Goal: Information Seeking & Learning: Check status

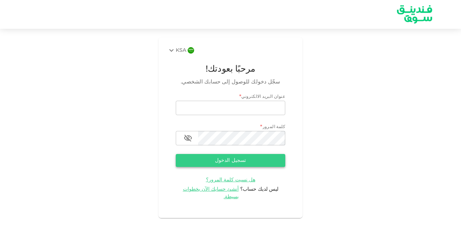
type input "[EMAIL_ADDRESS][DOMAIN_NAME]"
click at [234, 161] on button "تسجيل الدخول" at bounding box center [230, 160] width 109 height 13
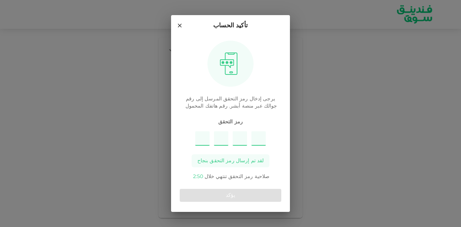
type input "8"
type input "7"
type input "2"
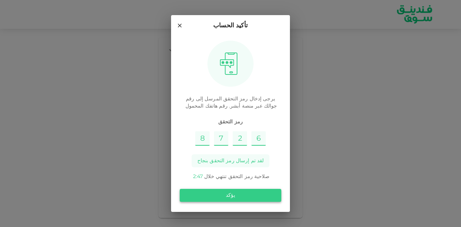
type input "6"
click at [238, 191] on button "يؤكد" at bounding box center [230, 195] width 101 height 13
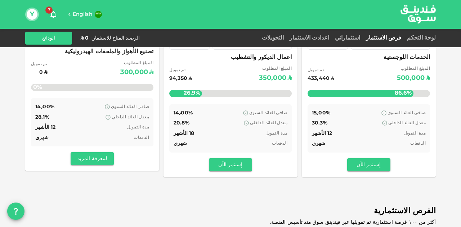
scroll to position [108, 0]
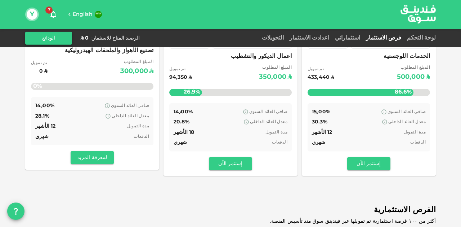
click at [58, 41] on button "الودائع" at bounding box center [48, 38] width 47 height 13
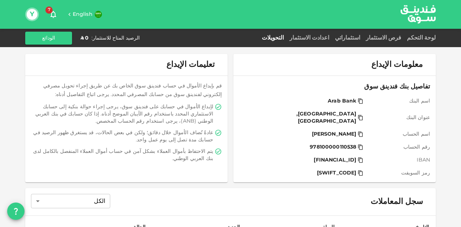
scroll to position [15, 0]
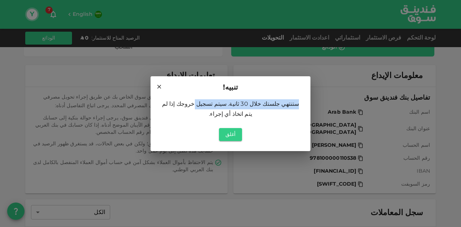
drag, startPoint x: 162, startPoint y: 87, endPoint x: 222, endPoint y: 115, distance: 66.3
click at [221, 114] on div "تنبيه! ستنتهي جلستك خلال 30 ثانية. سيتم تسجيل خروجك إذا لم يتم اتخاذ أي إجراء. …" at bounding box center [230, 113] width 160 height 75
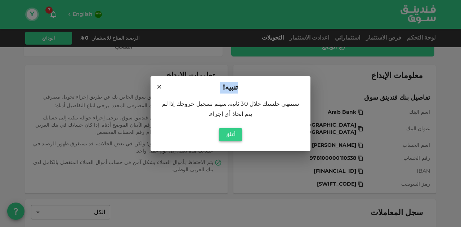
click at [227, 128] on button "أغلق" at bounding box center [230, 134] width 23 height 13
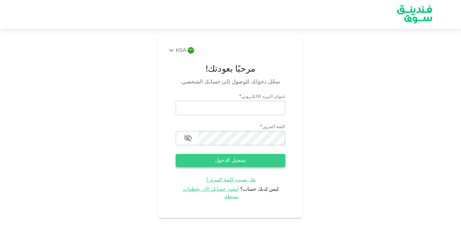
type input "[EMAIL_ADDRESS][DOMAIN_NAME]"
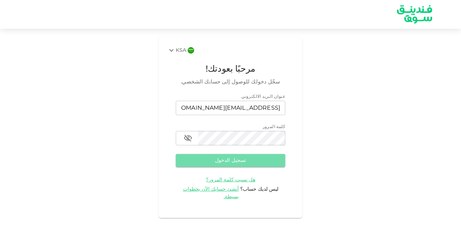
click at [223, 161] on button "تسجيل الدخول" at bounding box center [230, 160] width 109 height 13
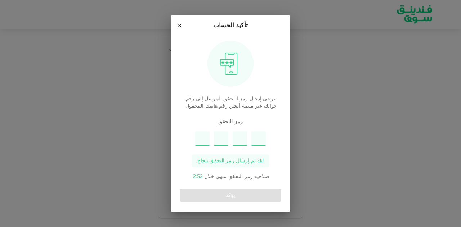
type input "4"
type input "8"
type input "1"
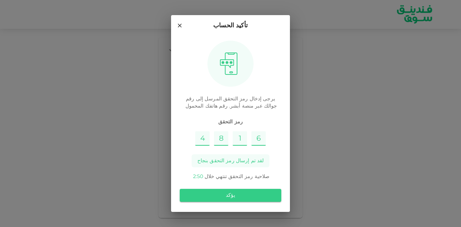
type input "6"
click at [220, 192] on button "يؤكد" at bounding box center [230, 195] width 101 height 13
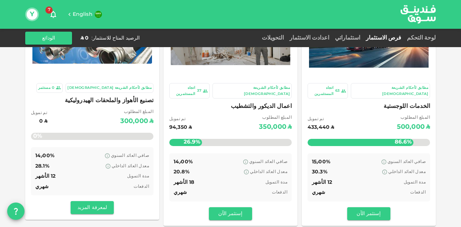
scroll to position [72, 0]
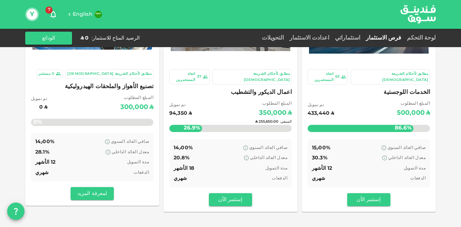
click at [236, 112] on div "المتبقي : ʢ 255,650.00" at bounding box center [230, 122] width 122 height 28
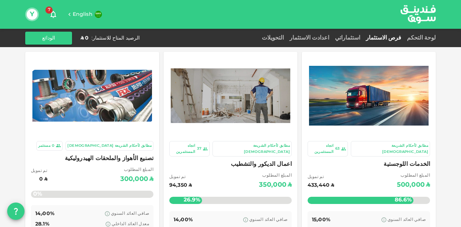
click at [381, 107] on img at bounding box center [368, 96] width 119 height 60
click at [363, 39] on link "استثماراتي" at bounding box center [347, 37] width 31 height 5
click at [399, 112] on img at bounding box center [368, 96] width 119 height 60
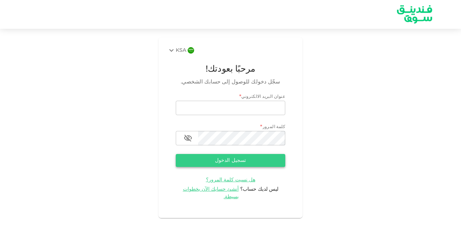
type input "[EMAIL_ADDRESS][DOMAIN_NAME]"
click at [262, 156] on button "تسجيل الدخول" at bounding box center [230, 160] width 109 height 13
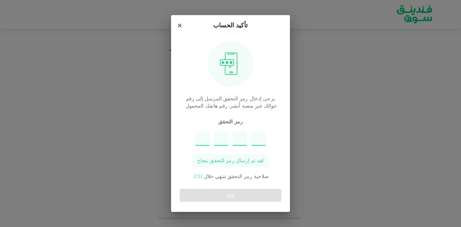
type input "3"
type input "8"
type input "5"
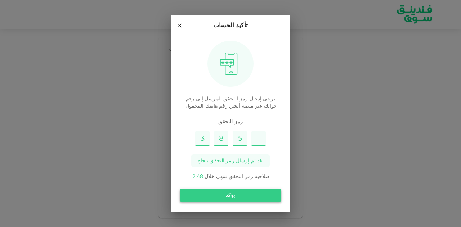
type input "1"
click at [235, 199] on button "يؤكد" at bounding box center [230, 195] width 101 height 13
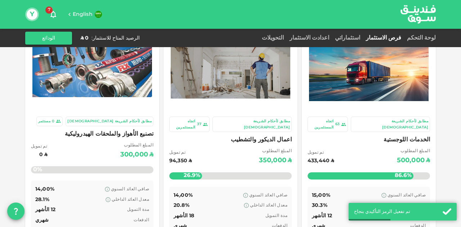
scroll to position [36, 0]
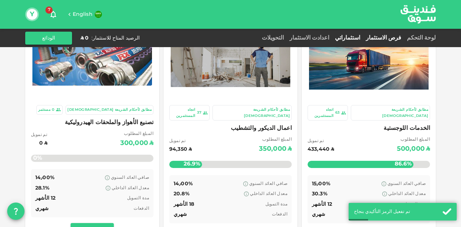
click at [363, 36] on link "استثماراتي" at bounding box center [347, 37] width 31 height 5
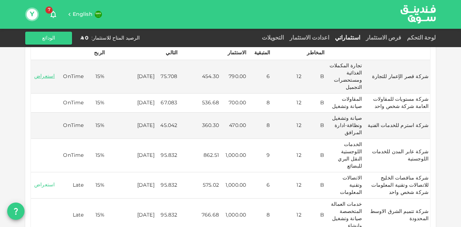
scroll to position [201, 0]
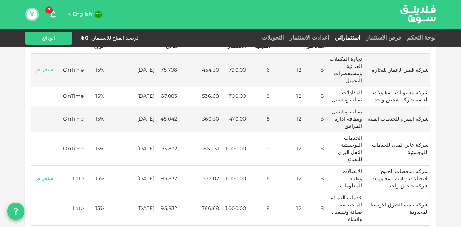
click at [50, 175] on link "استعراض" at bounding box center [44, 178] width 24 height 7
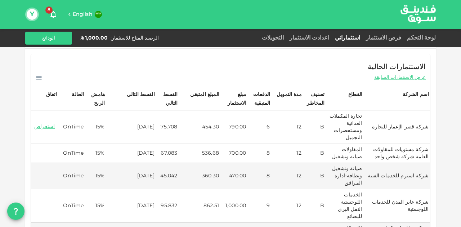
scroll to position [216, 0]
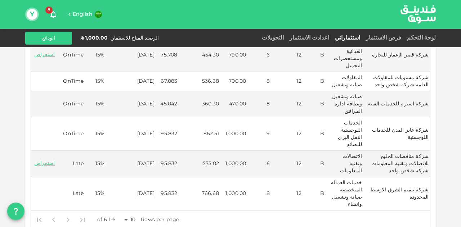
click at [116, 216] on p "1-6 of 6" at bounding box center [106, 219] width 18 height 7
click at [125, 192] on body "English 8 Y لوحة التحكم فرص الاستثمار استثماراتي اعدادت الاستثمار التحويلات الر…" at bounding box center [230, 113] width 461 height 227
click at [134, 190] on li "25" at bounding box center [133, 188] width 22 height 13
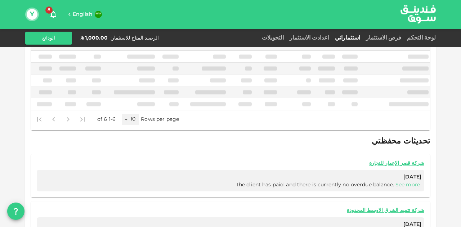
type input "25"
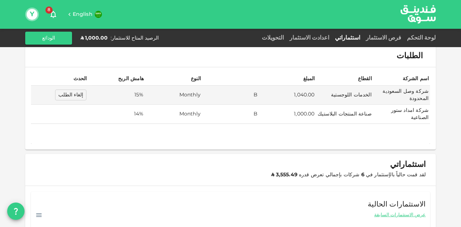
scroll to position [0, 0]
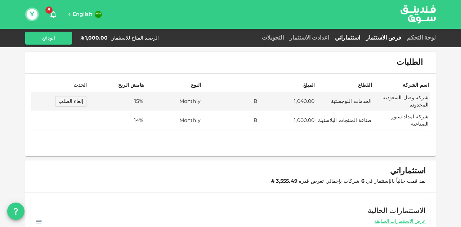
click at [384, 39] on link "فرص الاستثمار" at bounding box center [383, 37] width 41 height 5
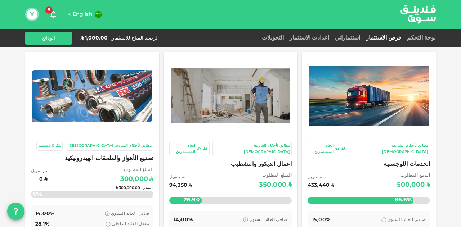
scroll to position [36, 0]
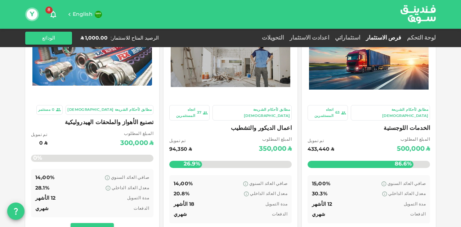
click at [411, 123] on span "الخدمات اللوجستية" at bounding box center [368, 128] width 122 height 10
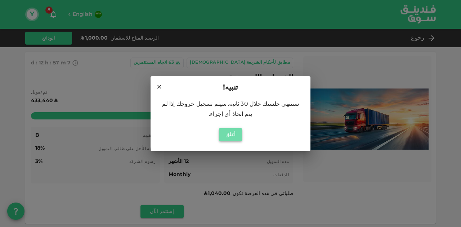
click at [239, 129] on button "أغلق" at bounding box center [230, 134] width 23 height 13
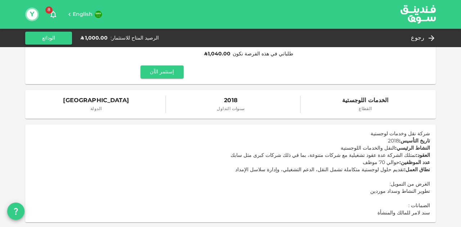
scroll to position [144, 0]
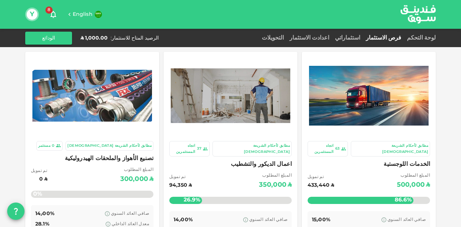
scroll to position [72, 0]
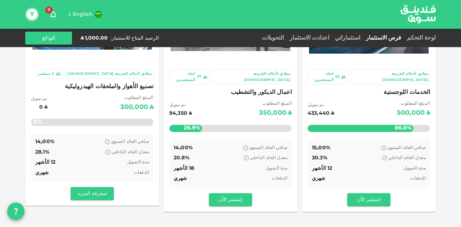
click at [219, 92] on div "اعمال الديكور والتشطيب المبلغ المطلوب ʢ 350,000 تم تمويل ʢ 94,350 26.9% المتبقي…" at bounding box center [230, 111] width 122 height 49
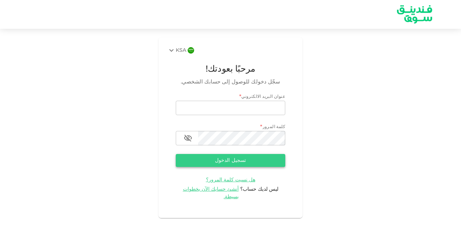
type input "[EMAIL_ADDRESS][DOMAIN_NAME]"
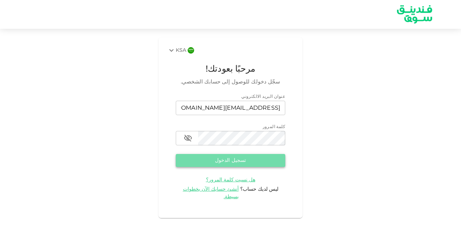
click at [243, 163] on button "تسجيل الدخول" at bounding box center [230, 160] width 109 height 13
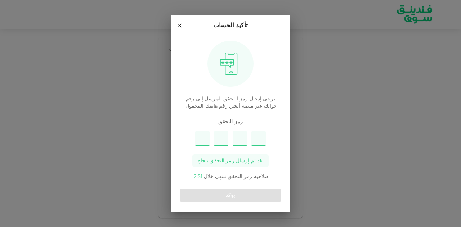
click at [204, 141] on input "Please enter OTP character 1" at bounding box center [202, 138] width 14 height 14
type input "9"
type input "4"
type input "5"
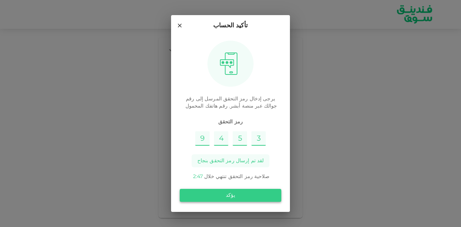
type input "3"
click at [222, 198] on button "يؤكد" at bounding box center [230, 195] width 101 height 13
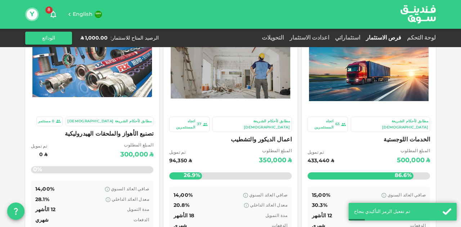
scroll to position [36, 0]
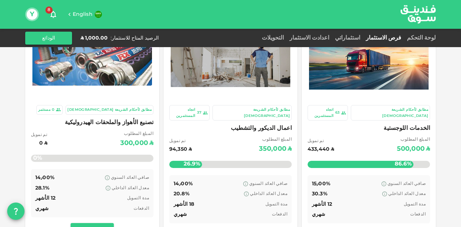
click at [245, 123] on span "اعمال الديكور والتشطيب" at bounding box center [230, 128] width 122 height 10
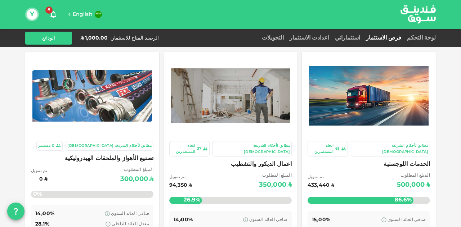
click at [112, 117] on img at bounding box center [91, 96] width 119 height 52
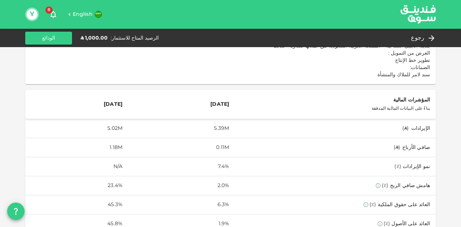
scroll to position [252, 0]
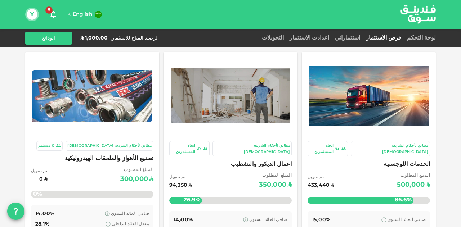
click at [366, 132] on div at bounding box center [368, 95] width 125 height 79
click at [363, 39] on link "استثماراتي" at bounding box center [347, 37] width 31 height 5
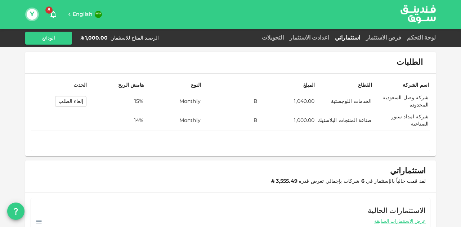
click at [83, 100] on button "إلغاء الطلب" at bounding box center [70, 101] width 31 height 11
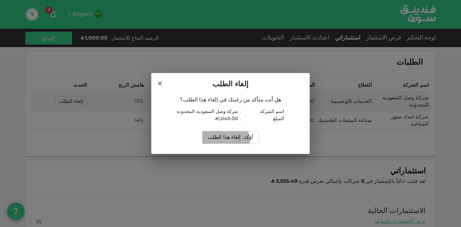
click at [223, 141] on button "أؤكد، إلغاء هذا الطلب" at bounding box center [230, 137] width 57 height 13
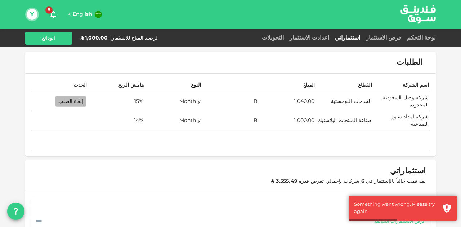
click at [81, 100] on button "إلغاء الطلب" at bounding box center [70, 101] width 31 height 11
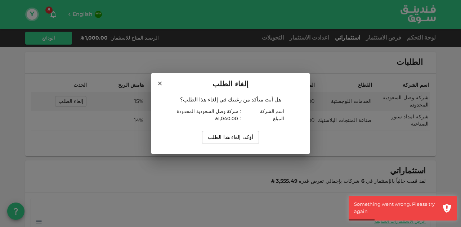
click at [229, 136] on button "أؤكد، إلغاء هذا الطلب" at bounding box center [230, 137] width 57 height 13
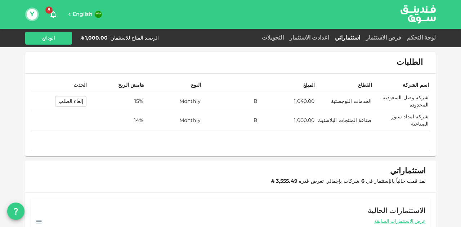
click at [79, 100] on button "إلغاء الطلب" at bounding box center [70, 101] width 31 height 11
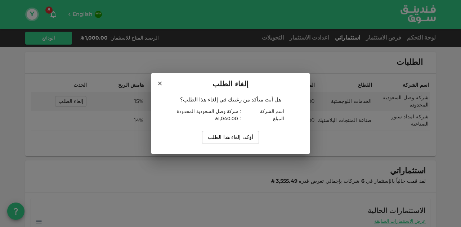
click at [215, 133] on button "أؤكد، إلغاء هذا الطلب" at bounding box center [230, 137] width 57 height 13
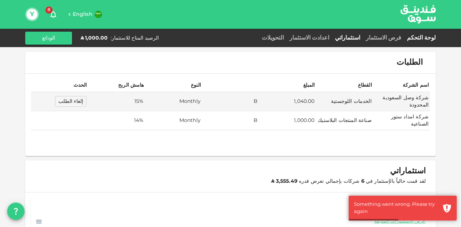
click at [425, 39] on link "لوحة التحكم" at bounding box center [420, 37] width 32 height 5
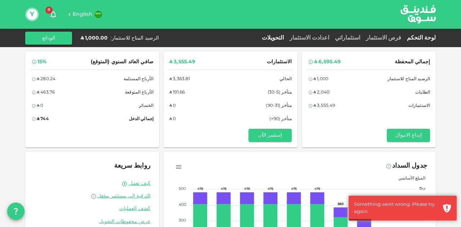
click at [286, 39] on link "التحويلات" at bounding box center [273, 37] width 28 height 5
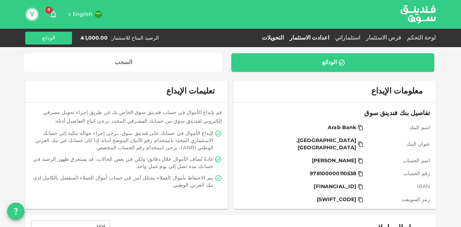
click at [315, 39] on link "اعدادت الاستثمار" at bounding box center [308, 37] width 45 height 5
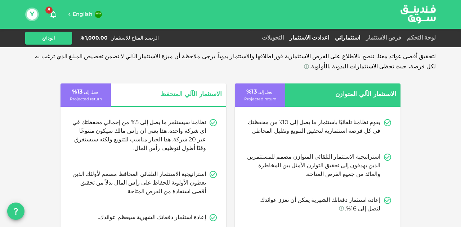
click at [363, 39] on link "استثماراتي" at bounding box center [347, 37] width 31 height 5
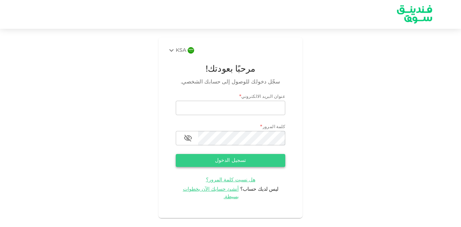
type input "[EMAIL_ADDRESS][DOMAIN_NAME]"
click at [245, 158] on button "تسجيل الدخول" at bounding box center [230, 160] width 109 height 13
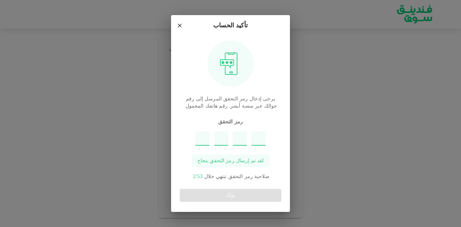
type input "4"
type input "6"
type input "8"
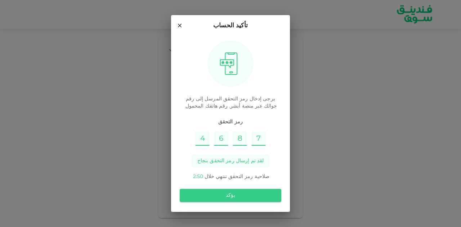
type input "7"
click at [263, 195] on button "يؤكد" at bounding box center [230, 195] width 101 height 13
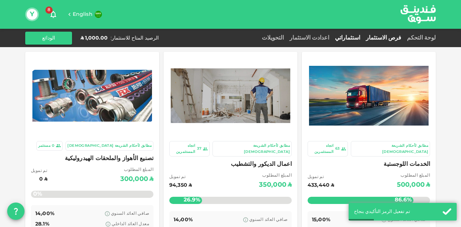
click at [355, 37] on link "استثماراتي" at bounding box center [347, 37] width 31 height 5
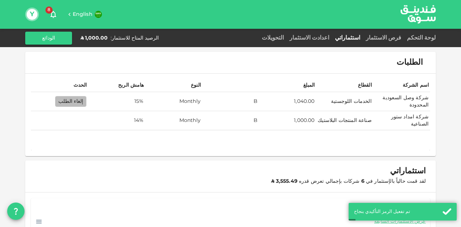
click at [83, 98] on button "إلغاء الطلب" at bounding box center [70, 101] width 31 height 11
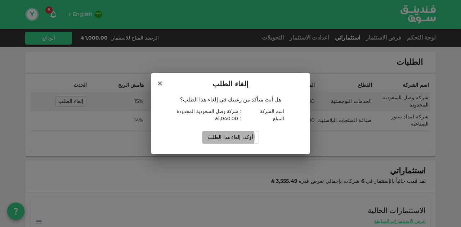
click at [233, 137] on button "أؤكد، إلغاء هذا الطلب" at bounding box center [230, 137] width 57 height 13
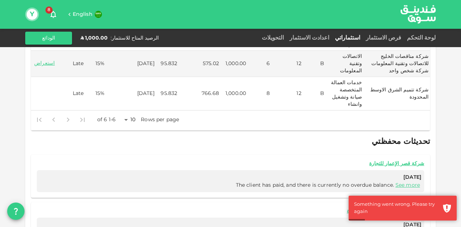
scroll to position [360, 0]
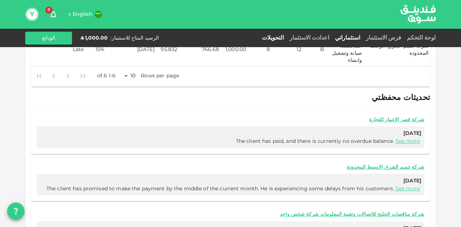
click at [286, 39] on link "التحويلات" at bounding box center [273, 37] width 28 height 5
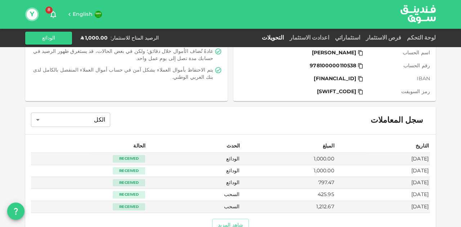
scroll to position [116, 0]
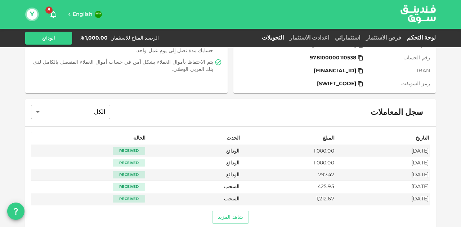
click at [427, 39] on link "لوحة التحكم" at bounding box center [420, 37] width 32 height 5
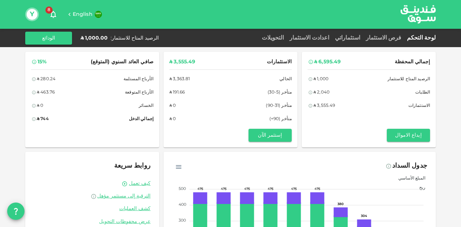
scroll to position [71, 0]
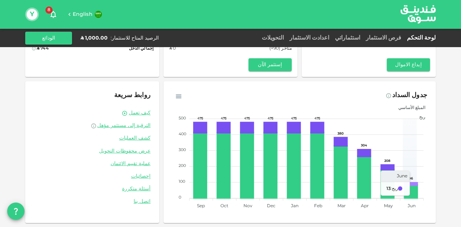
click at [414, 185] on icon at bounding box center [410, 184] width 12 height 2
click at [416, 180] on foreignobject "المبلغ الأساسي ربح" at bounding box center [299, 155] width 255 height 108
click at [416, 181] on foreignobject "المبلغ الأساسي ربح" at bounding box center [299, 155] width 255 height 108
click at [413, 181] on foreignobject "المبلغ الأساسي ربح" at bounding box center [299, 155] width 255 height 108
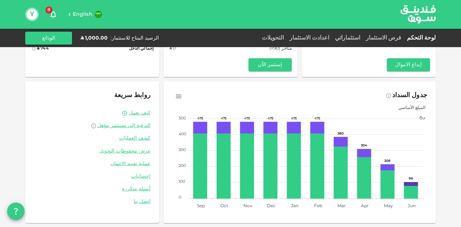
click at [388, 158] on foreignobject "المبلغ الأساسي ربح" at bounding box center [299, 155] width 255 height 108
click at [388, 167] on icon at bounding box center [387, 167] width 12 height 4
click at [389, 167] on icon at bounding box center [387, 167] width 12 height 4
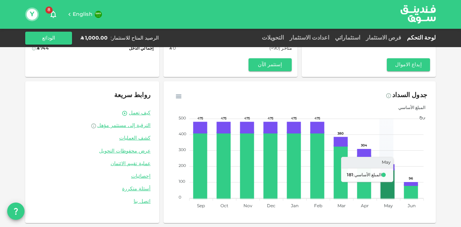
click at [388, 176] on icon at bounding box center [387, 183] width 12 height 29
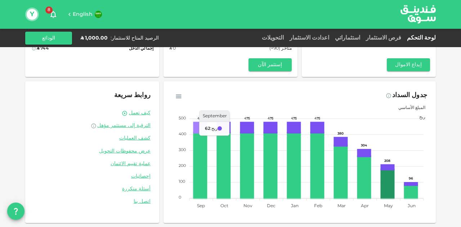
click at [199, 127] on icon at bounding box center [200, 128] width 12 height 10
click at [199, 128] on icon at bounding box center [200, 128] width 12 height 10
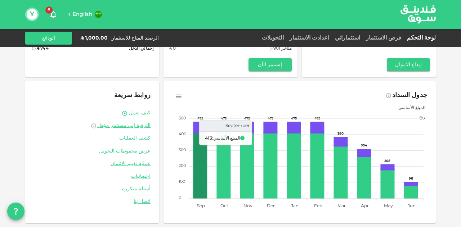
click at [200, 151] on icon at bounding box center [200, 164] width 12 height 65
click at [199, 151] on icon at bounding box center [200, 164] width 12 height 65
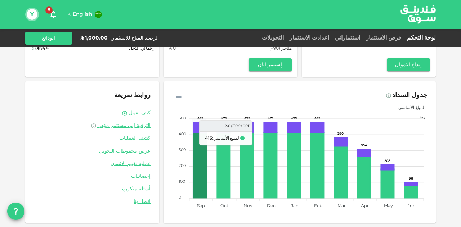
click at [199, 151] on icon at bounding box center [200, 164] width 12 height 65
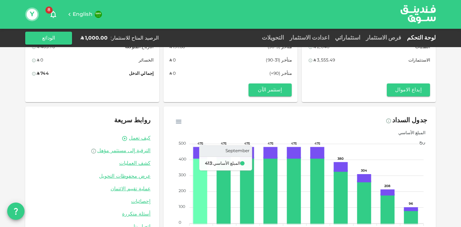
scroll to position [0, 0]
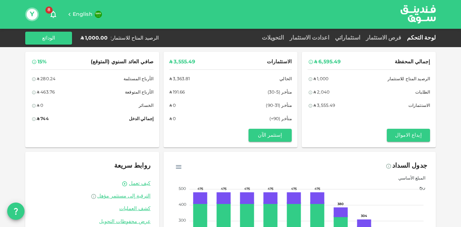
click at [363, 42] on div "استثماراتي" at bounding box center [347, 38] width 31 height 9
click at [363, 40] on link "استثماراتي" at bounding box center [347, 37] width 31 height 5
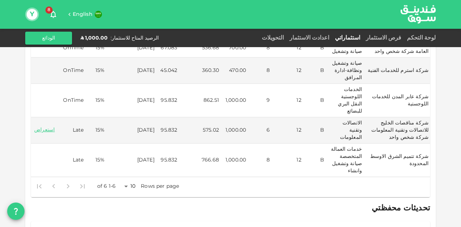
scroll to position [252, 0]
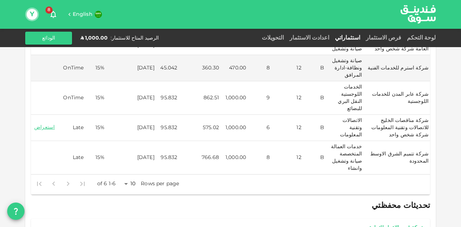
click at [413, 115] on td "شركة مناقصات الخليج للاتصالات وتقنية المعلومات شركة شخص واحد" at bounding box center [396, 128] width 67 height 26
click at [414, 115] on td "شركة مناقصات الخليج للاتصالات وتقنية المعلومات شركة شخص واحد" at bounding box center [396, 128] width 67 height 26
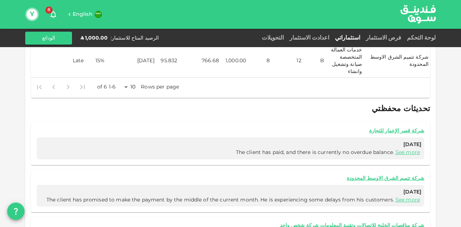
scroll to position [379, 0]
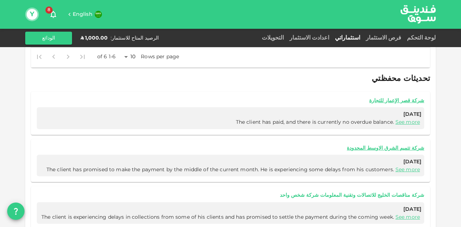
click at [384, 192] on link "شركة مناقصات الخليج للاتصالات وتقنية المعلومات شركة شخص واحد" at bounding box center [230, 195] width 387 height 7
click at [409, 145] on link "شركة تتميم الشرق الاوسط المحدودة" at bounding box center [230, 148] width 387 height 7
click at [415, 98] on link "شركة قصر الإعمار للتجارة" at bounding box center [230, 101] width 387 height 7
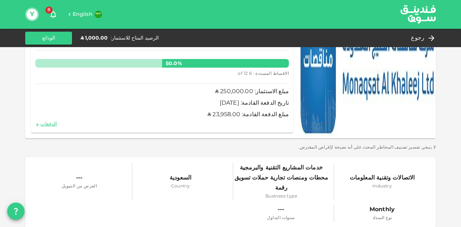
scroll to position [53, 0]
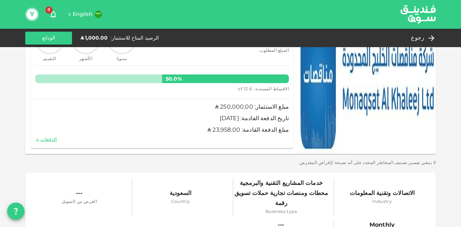
click at [49, 142] on div "الدفعات" at bounding box center [161, 139] width 253 height 9
click at [49, 141] on link "الدفعات" at bounding box center [46, 139] width 22 height 5
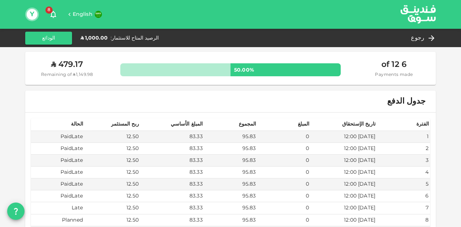
click at [181, 205] on td "83.33" at bounding box center [172, 208] width 64 height 12
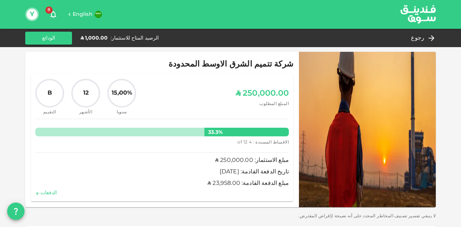
click at [50, 192] on link "الدفعات" at bounding box center [46, 192] width 22 height 5
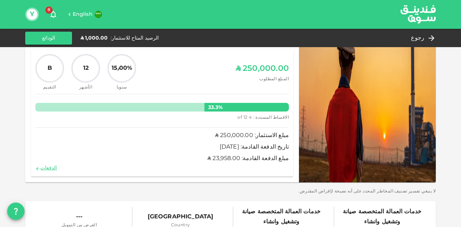
scroll to position [36, 0]
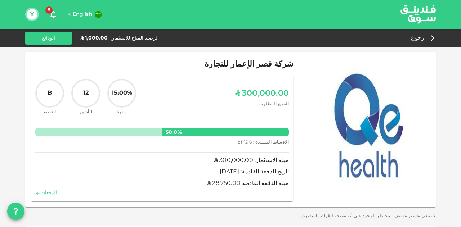
click at [43, 191] on div "الدفعات" at bounding box center [161, 193] width 253 height 9
click at [47, 194] on link "الدفعات" at bounding box center [46, 192] width 22 height 5
click at [417, 15] on img at bounding box center [418, 14] width 54 height 28
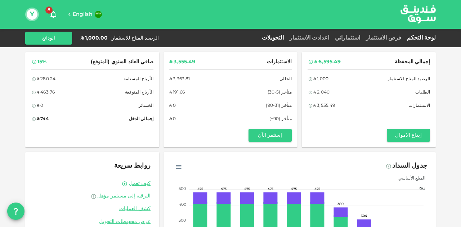
click at [286, 39] on link "التحويلات" at bounding box center [273, 37] width 28 height 5
